Goal: Task Accomplishment & Management: Use online tool/utility

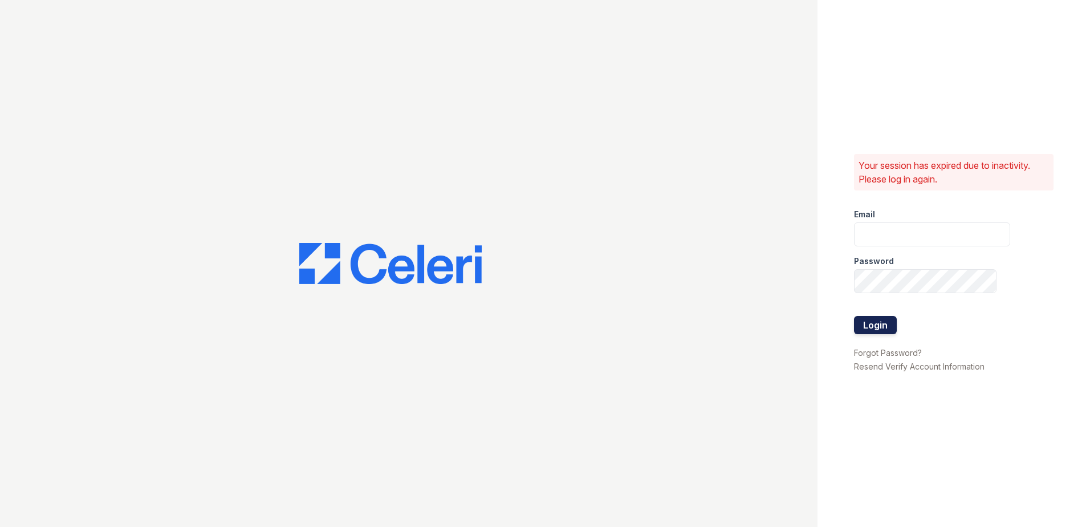
type input "alturasandrews@trinity-pm.com"
click at [876, 325] on button "Login" at bounding box center [875, 325] width 43 height 18
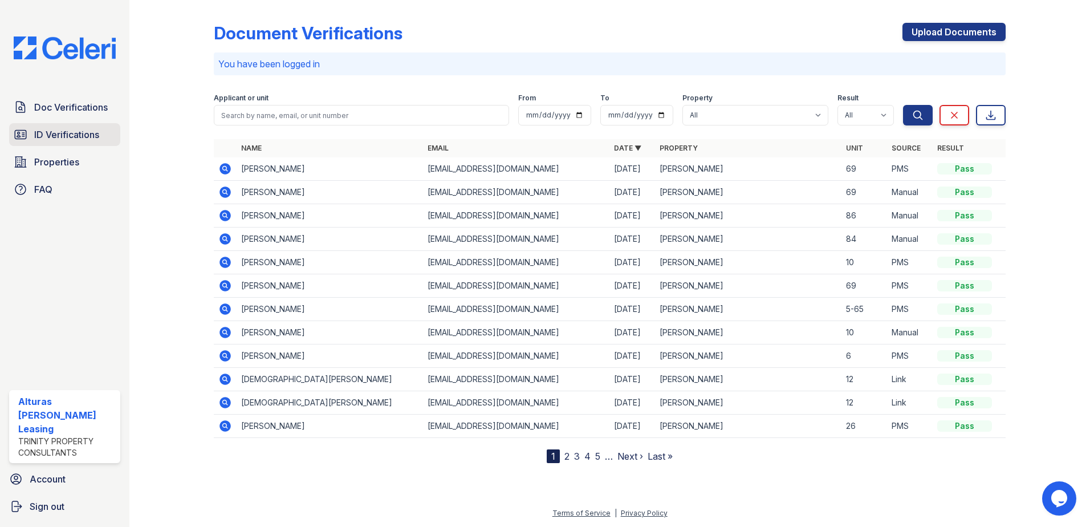
click at [43, 137] on span "ID Verifications" at bounding box center [66, 135] width 65 height 14
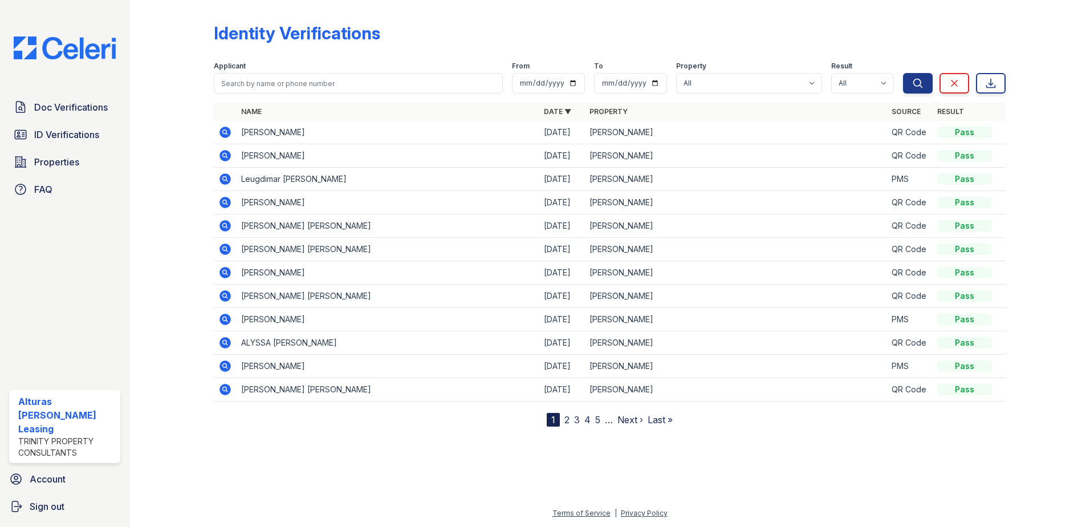
click at [225, 132] on icon at bounding box center [224, 131] width 3 height 3
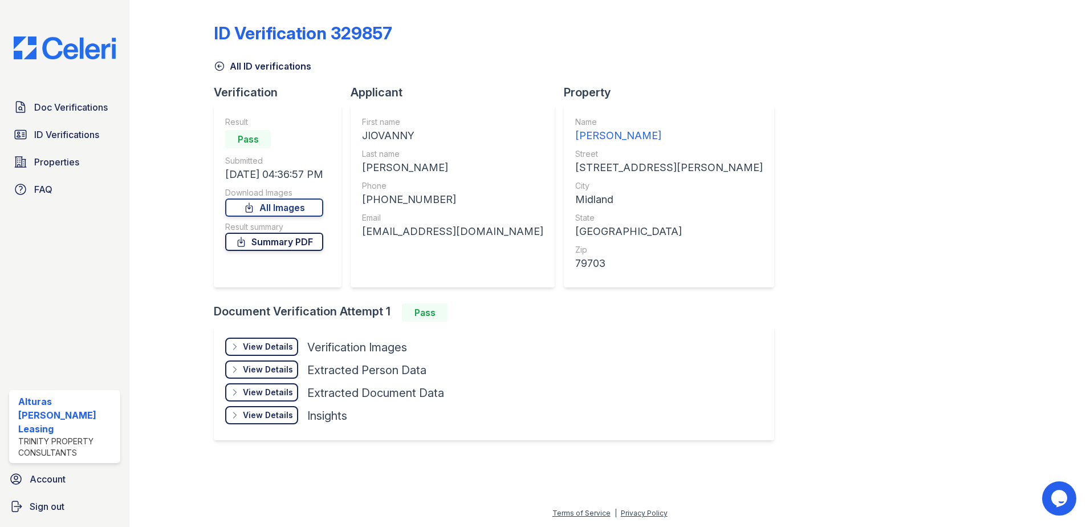
click at [291, 242] on link "Summary PDF" at bounding box center [274, 242] width 98 height 18
click at [287, 206] on link "All Images" at bounding box center [274, 207] width 98 height 18
